Goal: Check status: Check status

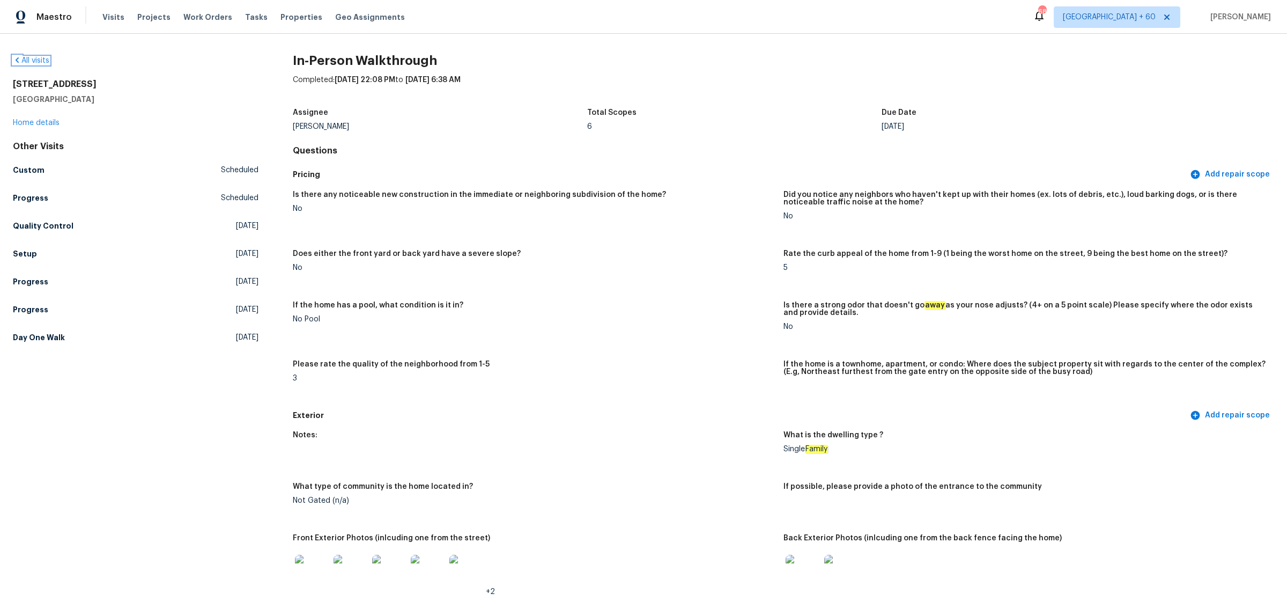
click at [39, 57] on link "All visits" at bounding box center [31, 61] width 36 height 8
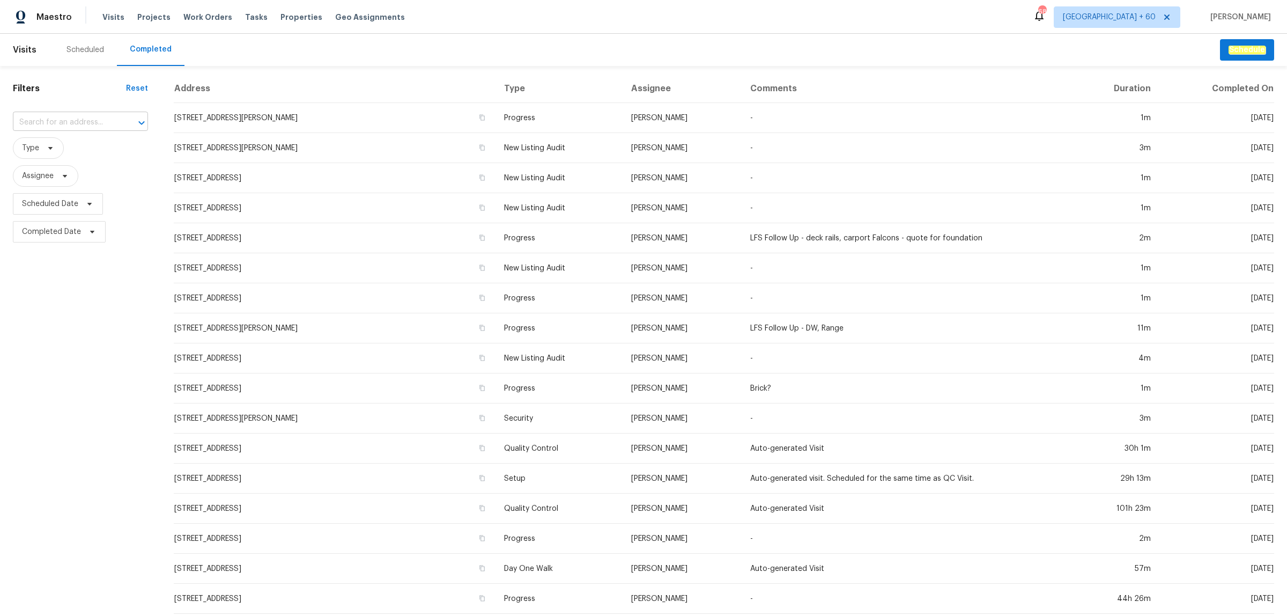
click at [100, 125] on input "text" at bounding box center [65, 122] width 105 height 17
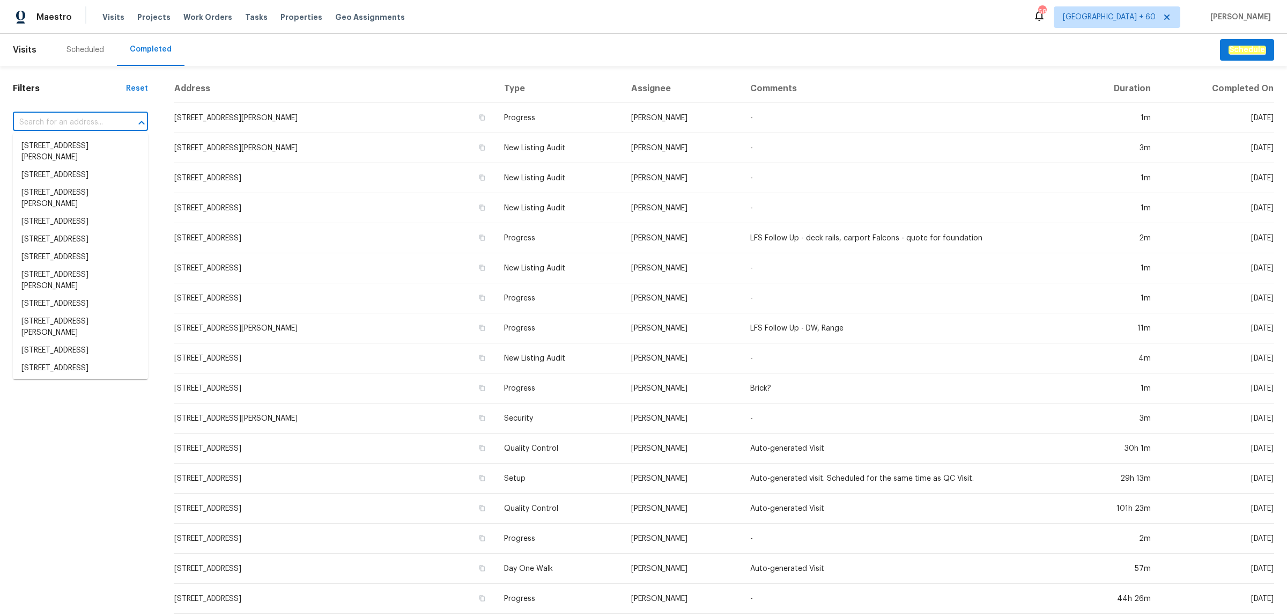
paste input "[STREET_ADDRESS]"
type input "[STREET_ADDRESS]"
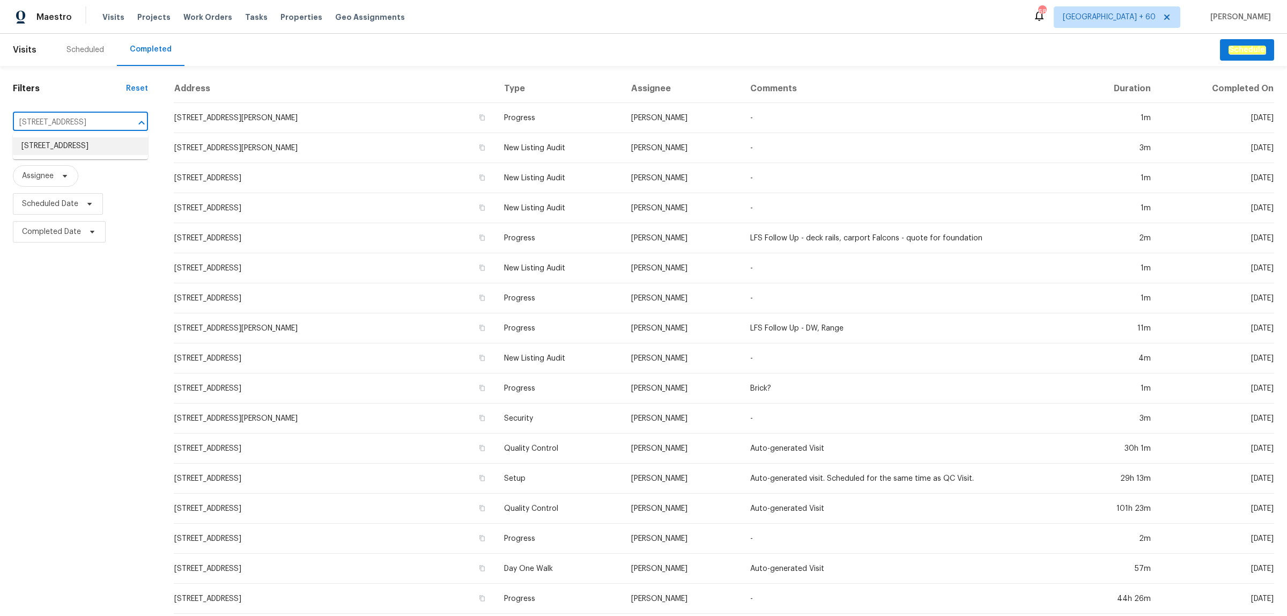
click at [75, 146] on li "[STREET_ADDRESS]" at bounding box center [80, 146] width 135 height 18
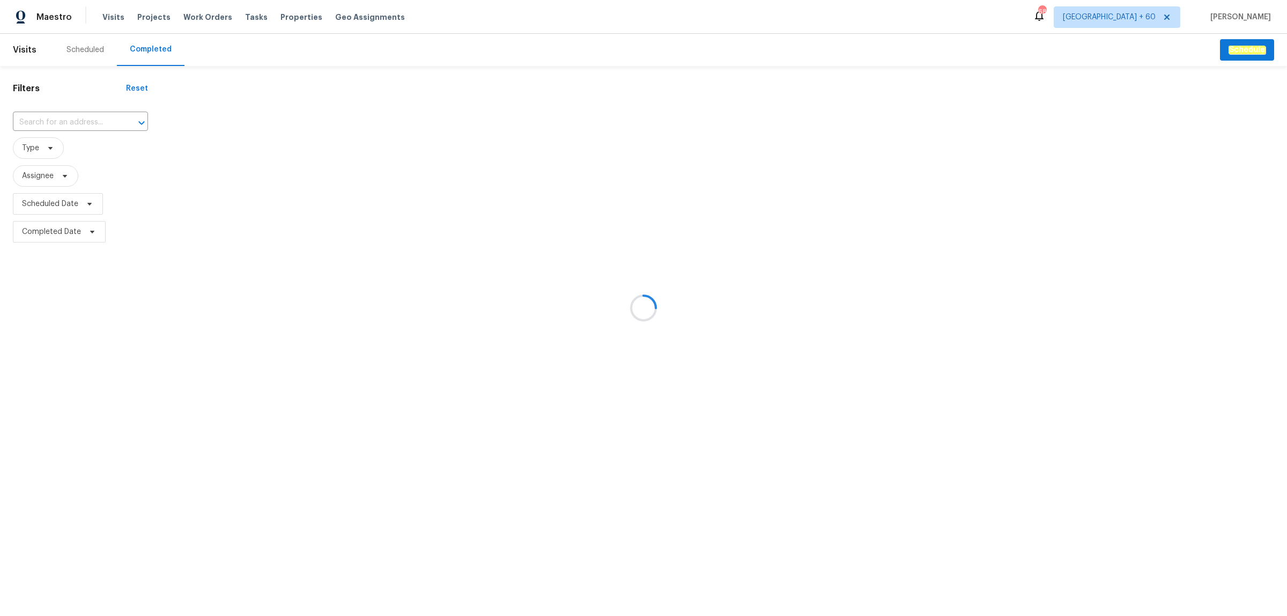
type input "[STREET_ADDRESS]"
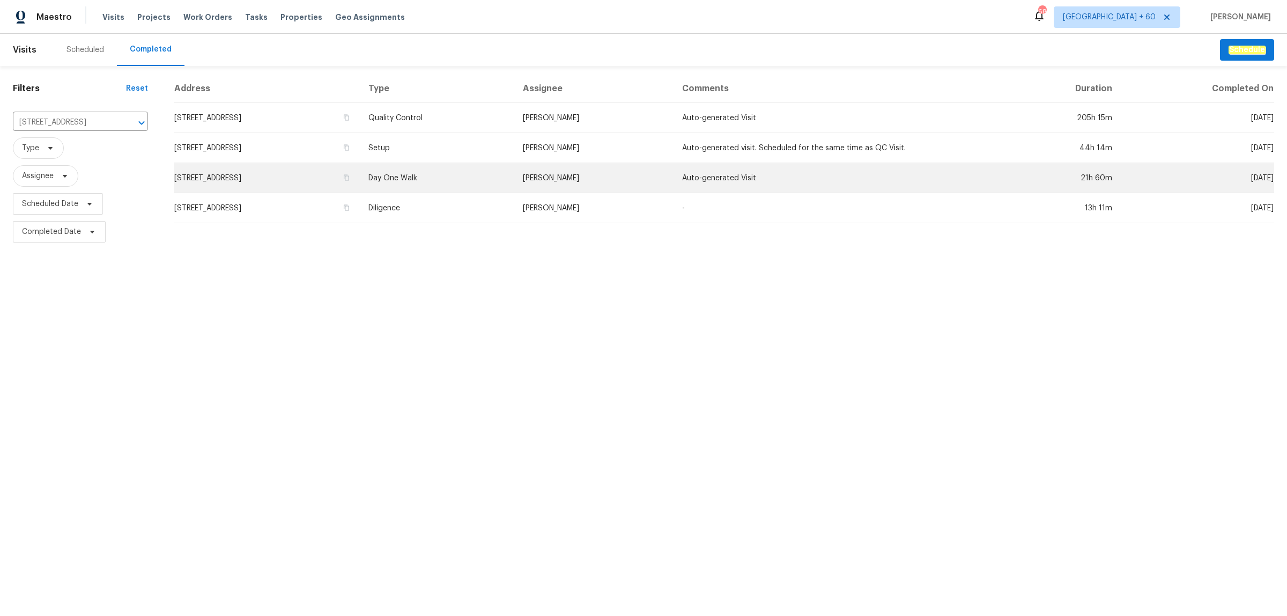
click at [494, 181] on td "Day One Walk" at bounding box center [437, 178] width 154 height 30
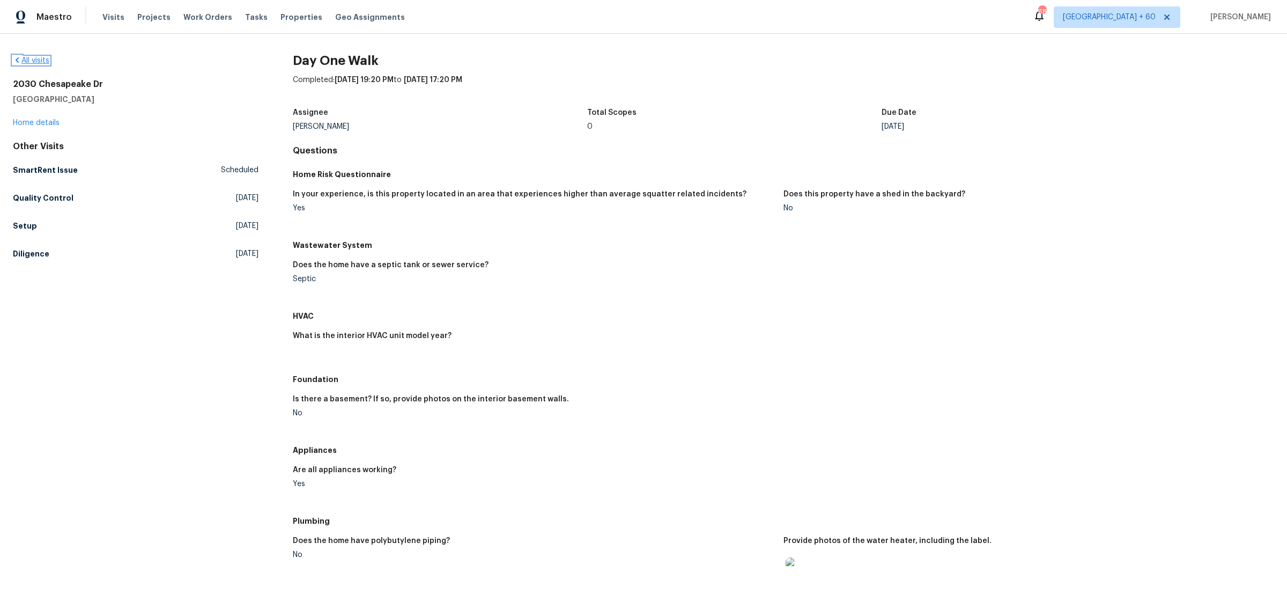
click at [28, 63] on link "All visits" at bounding box center [31, 61] width 36 height 8
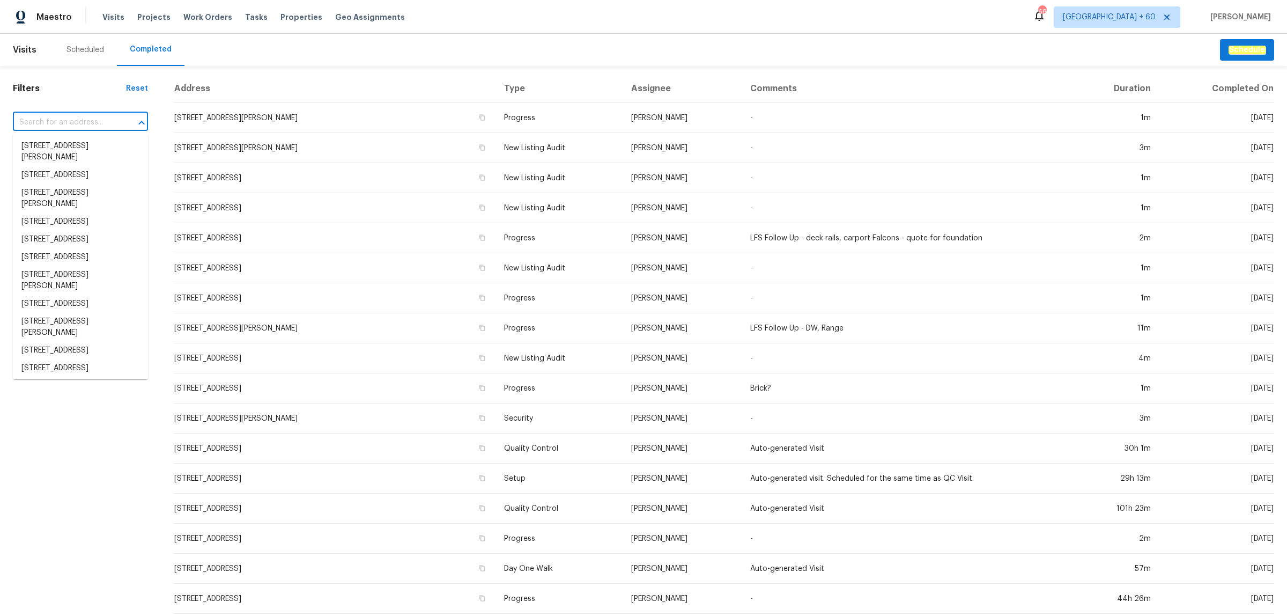
click at [73, 120] on input "text" at bounding box center [65, 122] width 105 height 17
paste input "[STREET_ADDRESS][PERSON_NAME]"
type input "[STREET_ADDRESS][PERSON_NAME]"
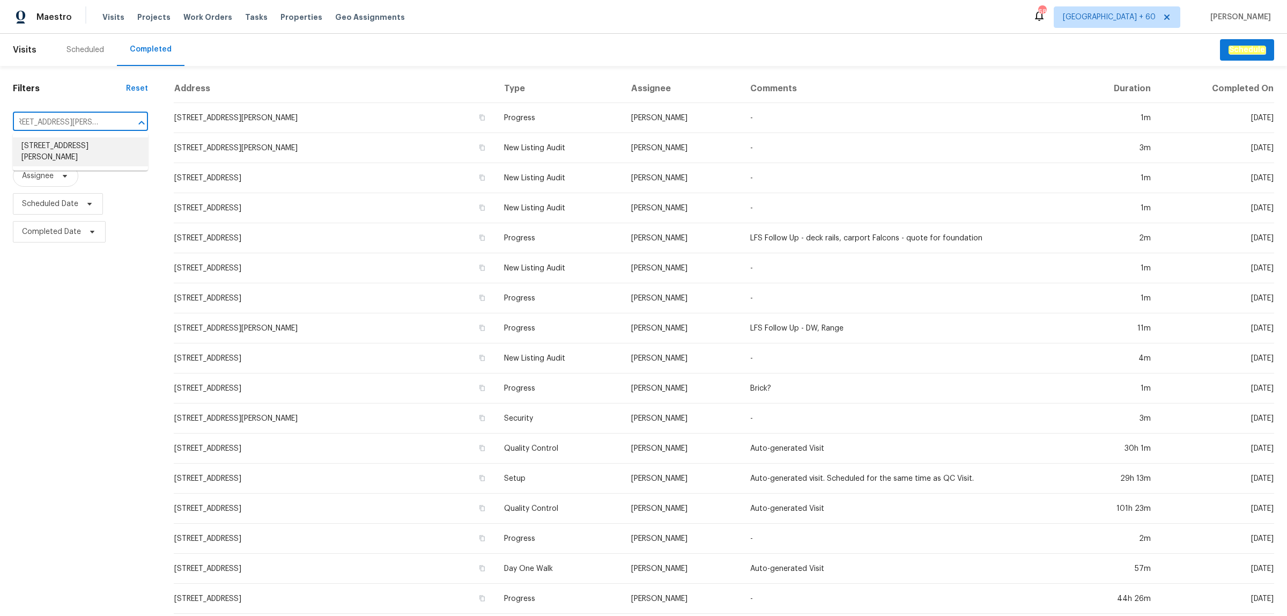
click at [73, 146] on li "[STREET_ADDRESS][PERSON_NAME]" at bounding box center [80, 151] width 135 height 29
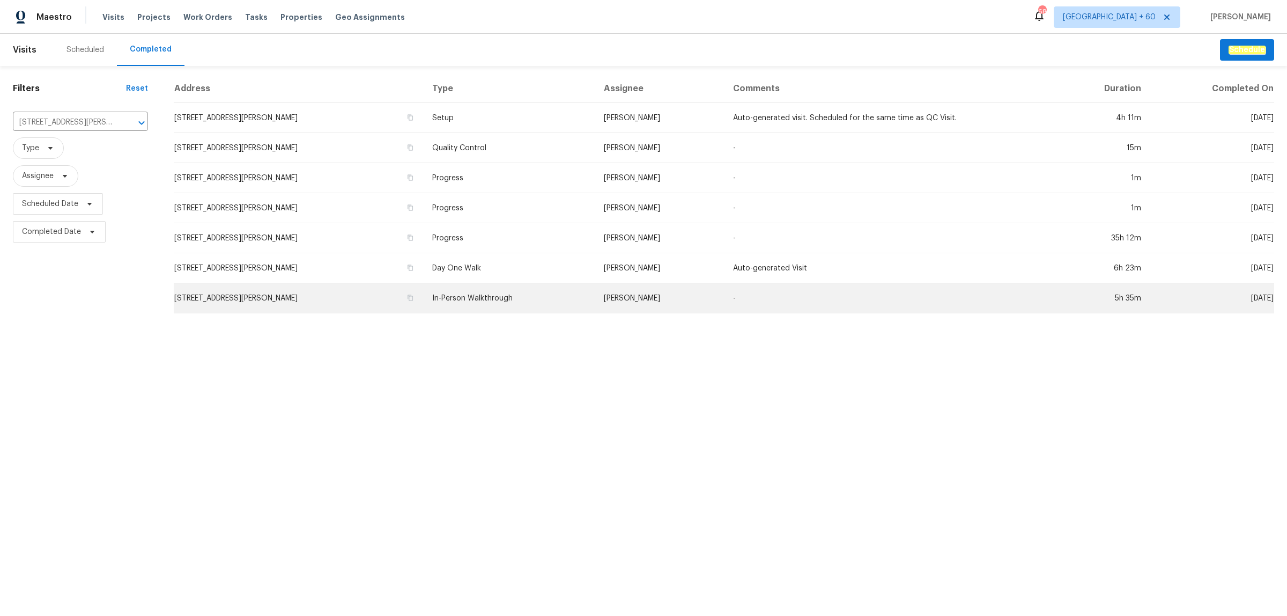
click at [535, 299] on td "In-Person Walkthrough" at bounding box center [510, 298] width 172 height 30
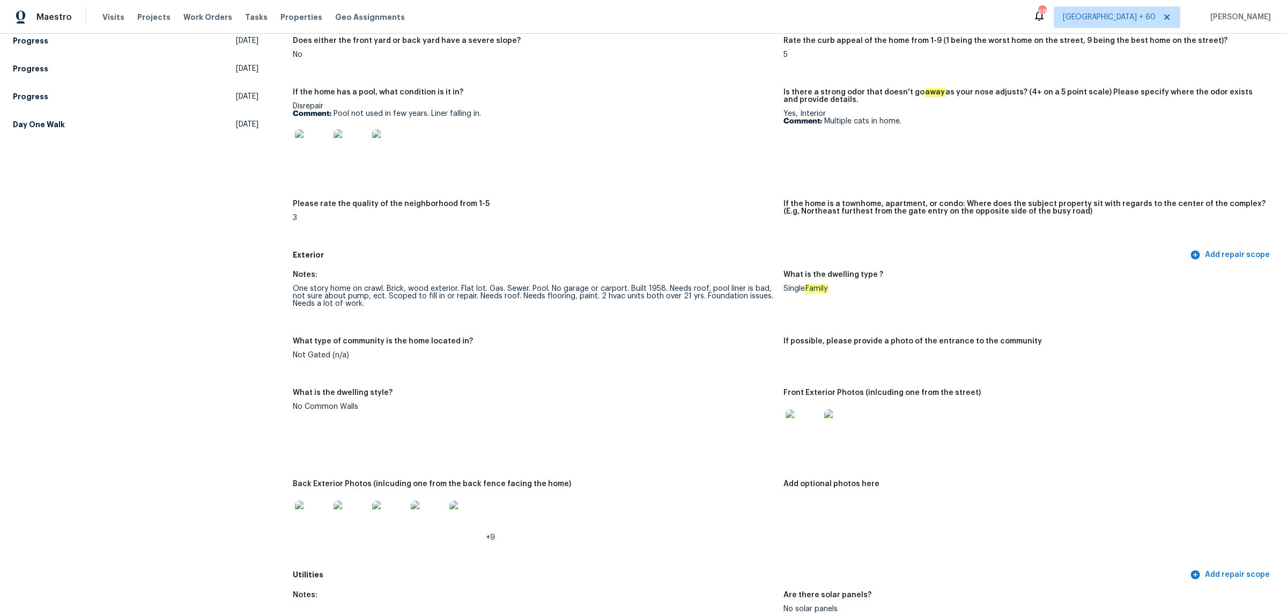
scroll to position [268, 0]
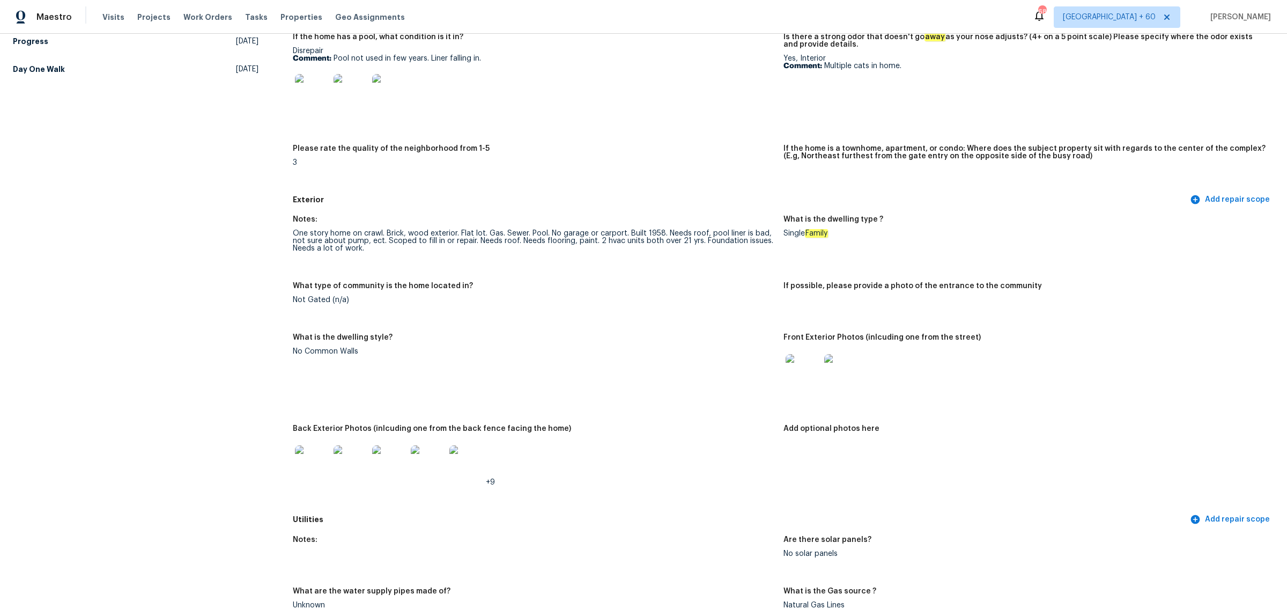
click at [342, 456] on img at bounding box center [351, 462] width 34 height 34
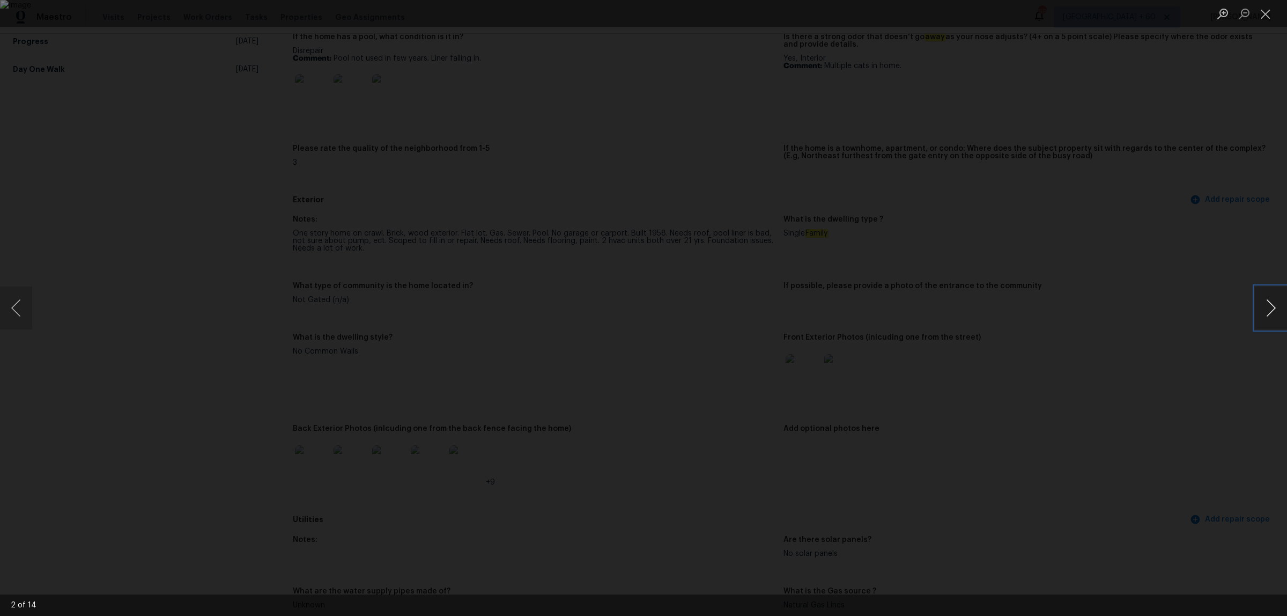
click at [1263, 299] on button "Next image" at bounding box center [1271, 307] width 32 height 43
click at [1264, 302] on button "Next image" at bounding box center [1271, 307] width 32 height 43
click at [1269, 306] on button "Next image" at bounding box center [1271, 307] width 32 height 43
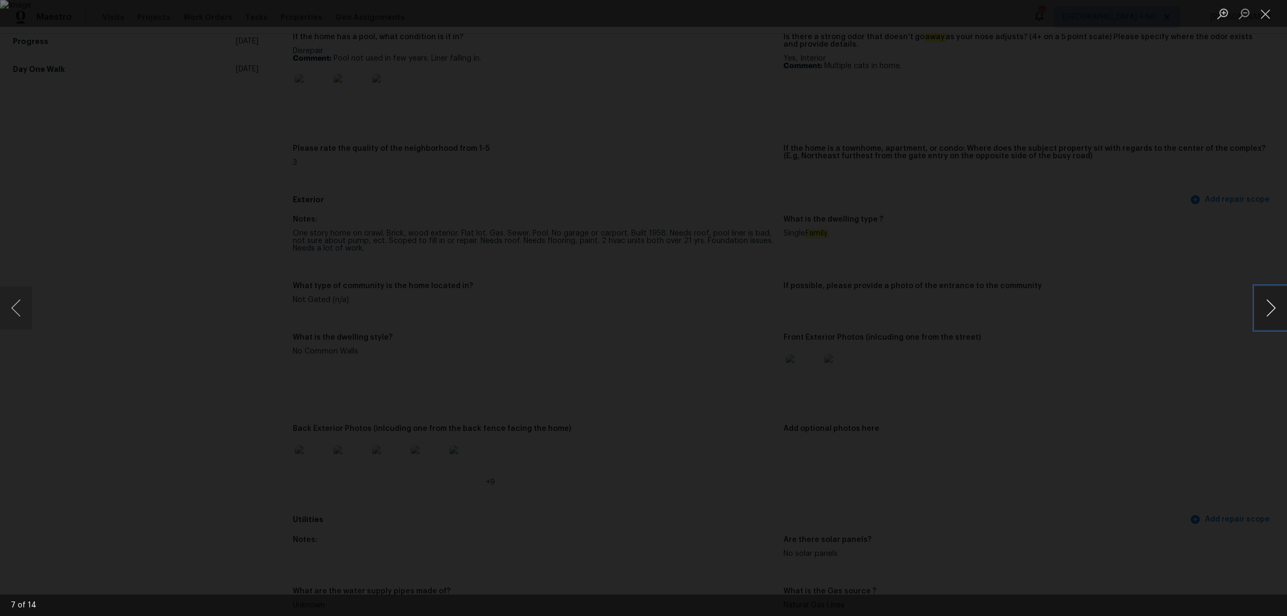
click at [1269, 306] on button "Next image" at bounding box center [1271, 307] width 32 height 43
click at [18, 314] on button "Previous image" at bounding box center [16, 307] width 32 height 43
click at [1274, 300] on button "Next image" at bounding box center [1271, 307] width 32 height 43
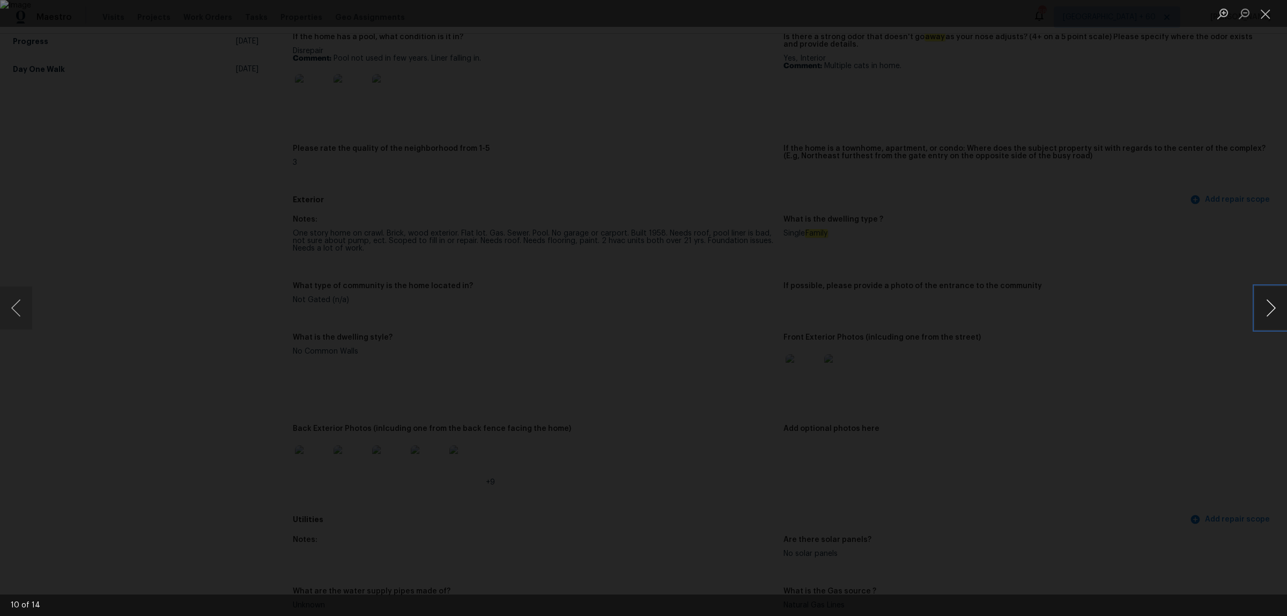
click at [1274, 300] on button "Next image" at bounding box center [1271, 307] width 32 height 43
click at [1157, 253] on div "Lightbox" at bounding box center [643, 308] width 1287 height 616
